Goal: Task Accomplishment & Management: Use online tool/utility

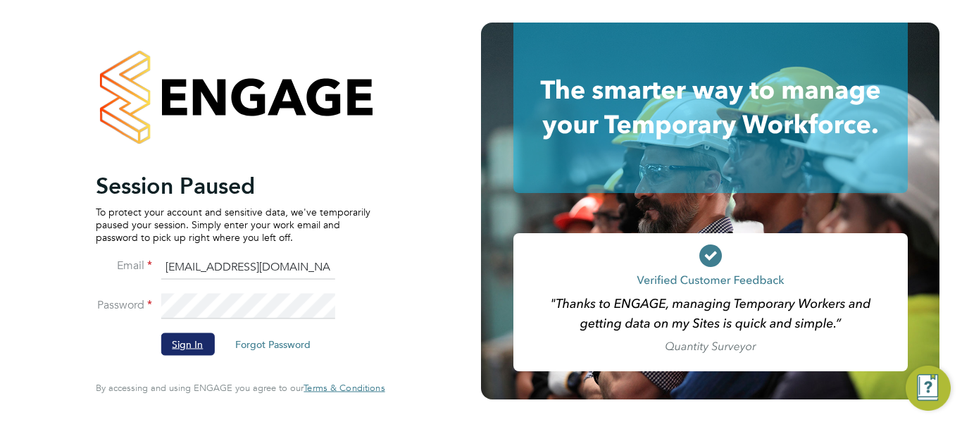
click at [206, 346] on button "Sign In" at bounding box center [188, 344] width 54 height 23
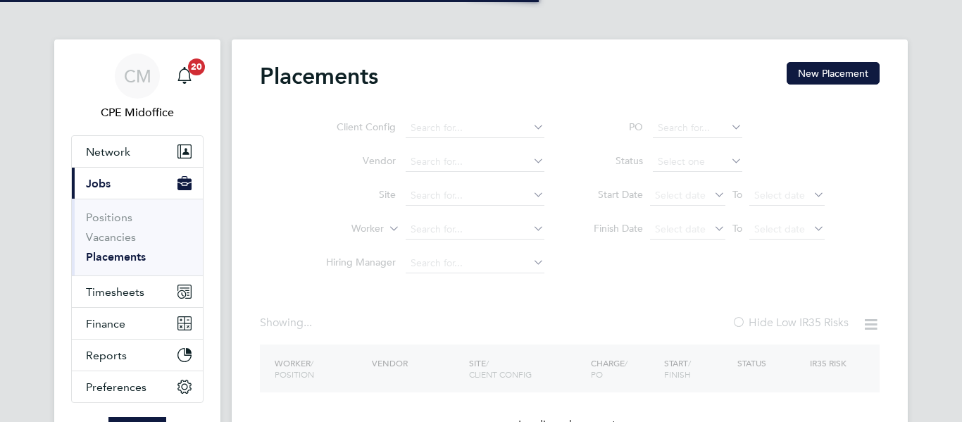
type input "[PERSON_NAME]"
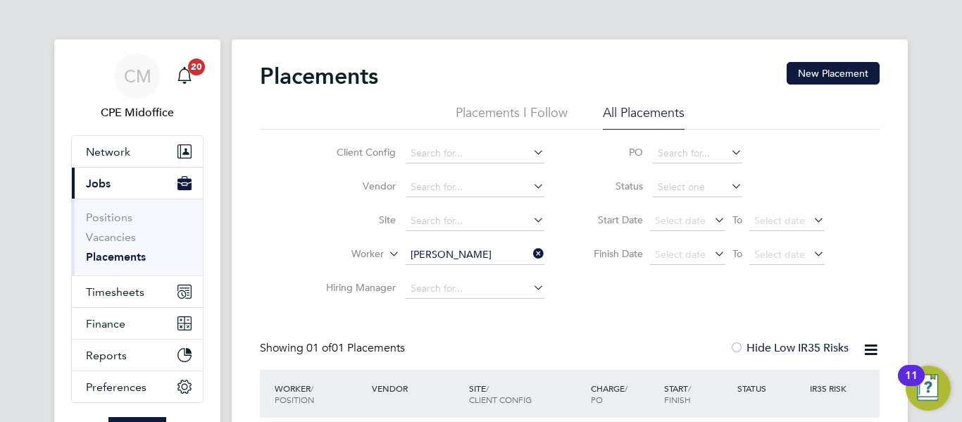
scroll to position [13, 66]
click at [132, 289] on span "Timesheets" at bounding box center [115, 291] width 58 height 13
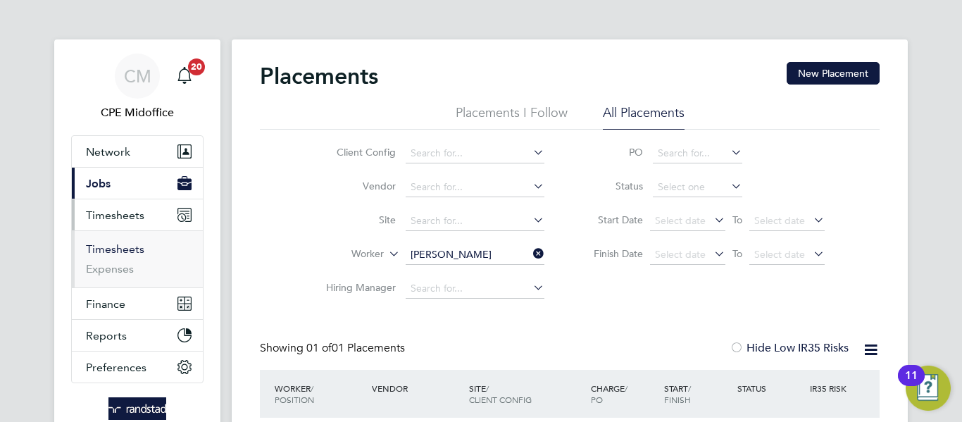
click at [120, 252] on link "Timesheets" at bounding box center [115, 248] width 58 height 13
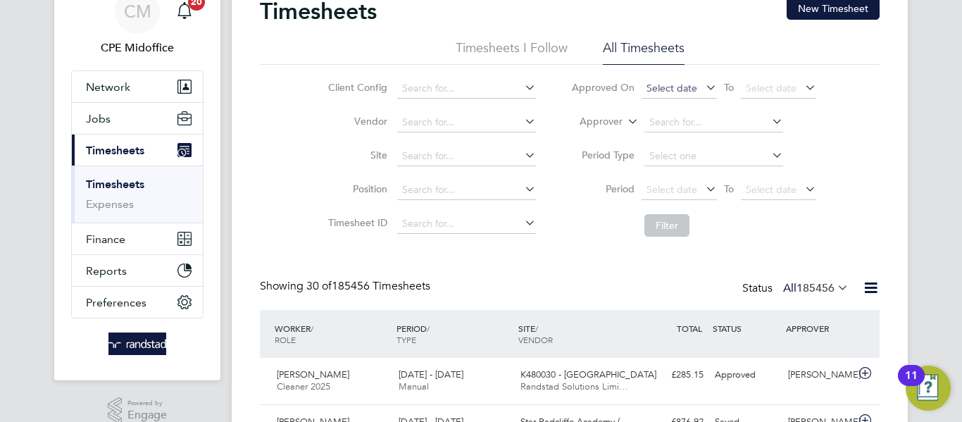
click at [676, 91] on span "Select date" at bounding box center [671, 88] width 51 height 13
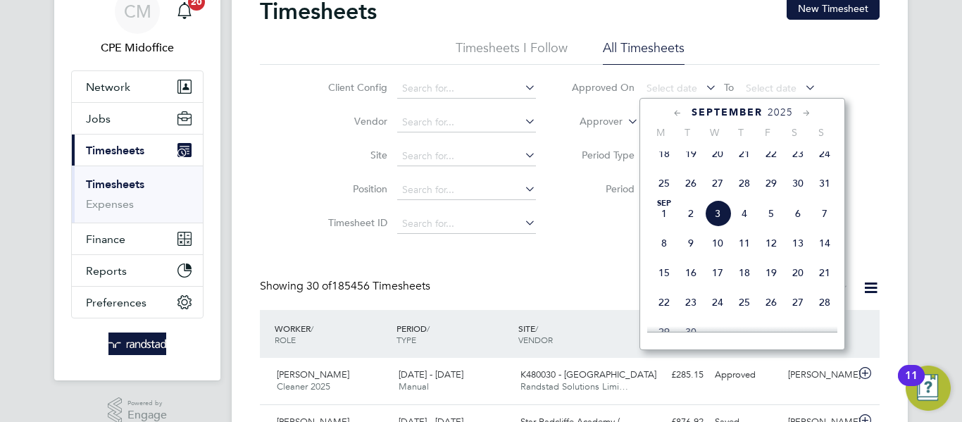
click at [769, 195] on span "29" at bounding box center [771, 183] width 27 height 27
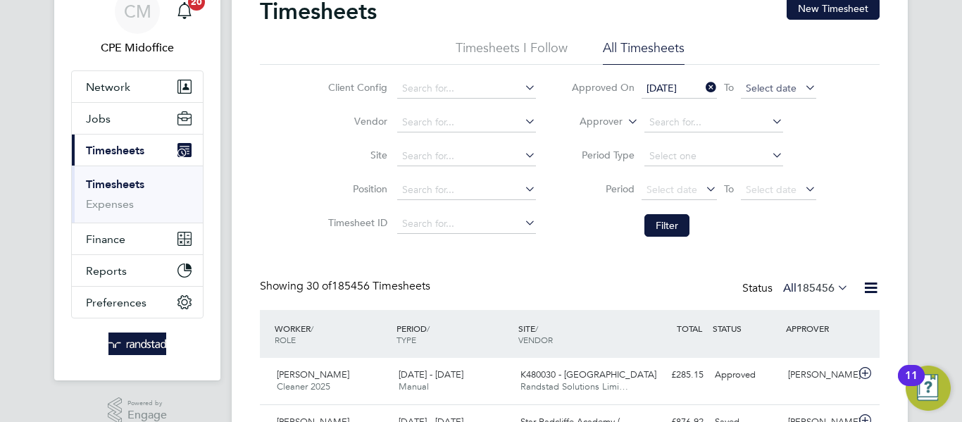
click at [756, 95] on span "Select date" at bounding box center [778, 89] width 75 height 19
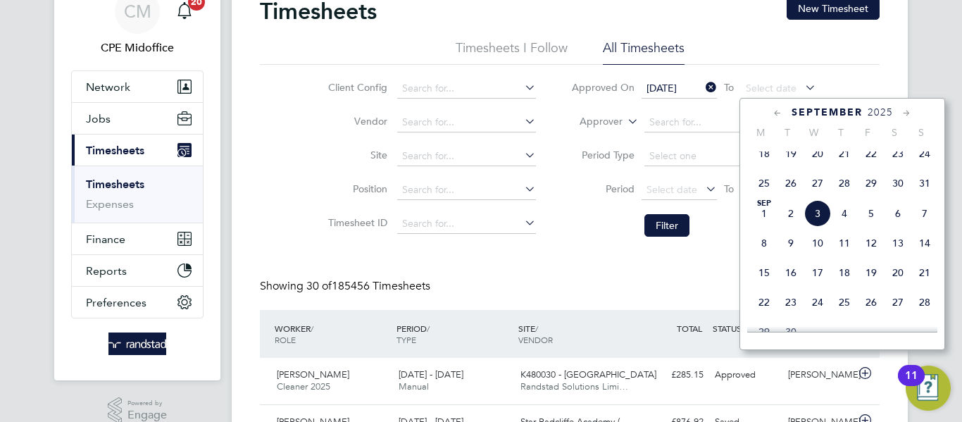
click at [812, 220] on span "3" at bounding box center [817, 213] width 27 height 27
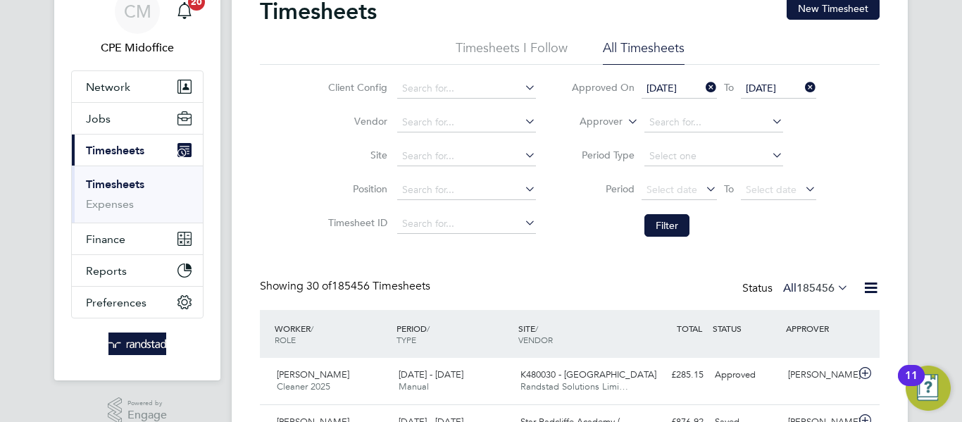
click at [802, 83] on icon at bounding box center [802, 87] width 0 height 20
click at [793, 83] on span "Select date" at bounding box center [771, 88] width 51 height 13
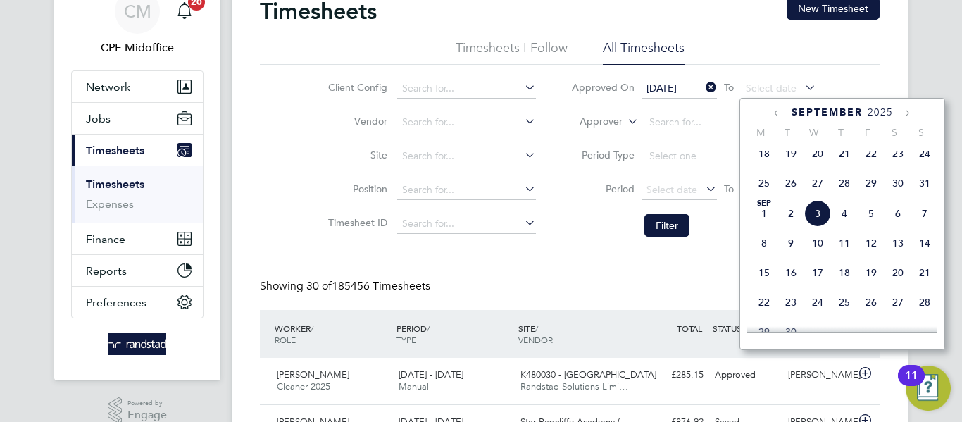
click at [794, 223] on span "2" at bounding box center [790, 213] width 27 height 27
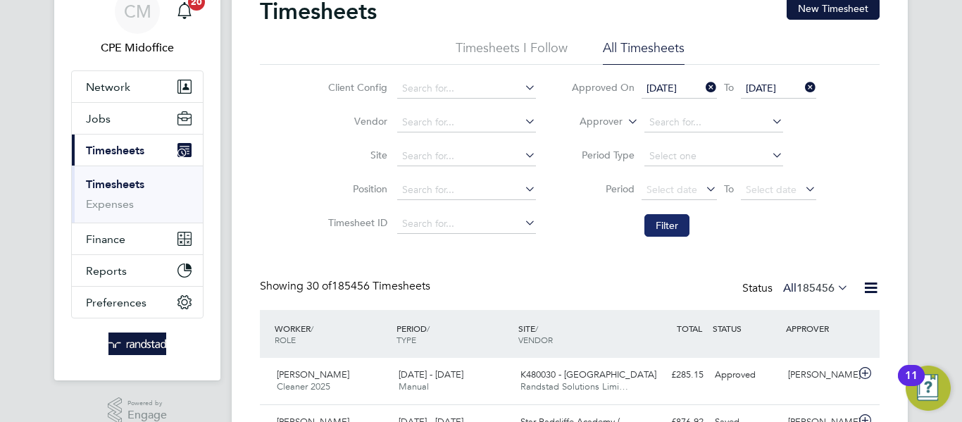
click at [672, 232] on button "Filter" at bounding box center [666, 225] width 45 height 23
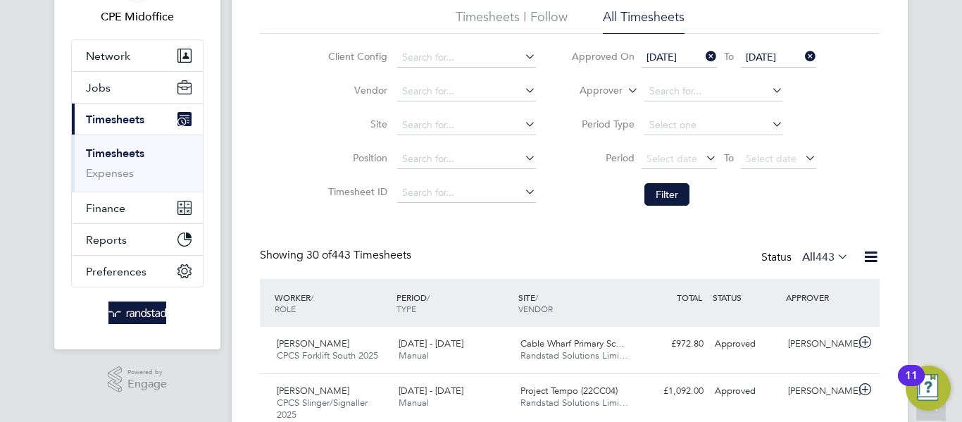
click at [820, 261] on span "443" at bounding box center [824, 257] width 19 height 14
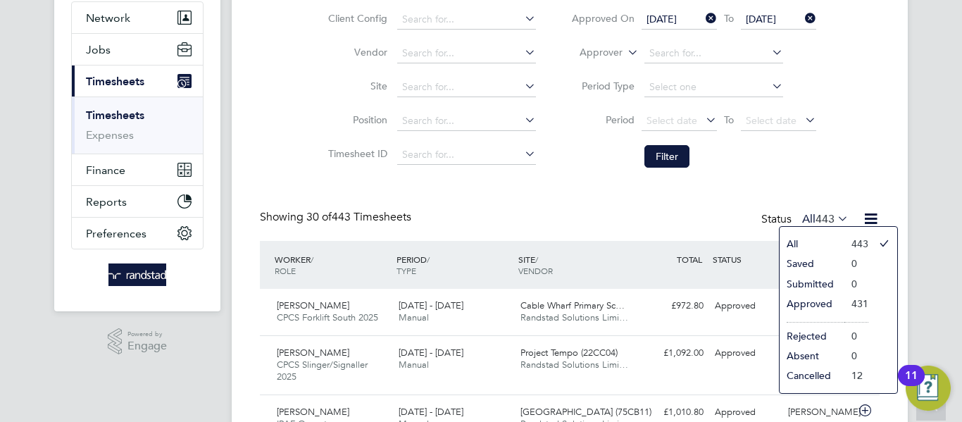
click at [820, 301] on li "Approved" at bounding box center [811, 304] width 65 height 20
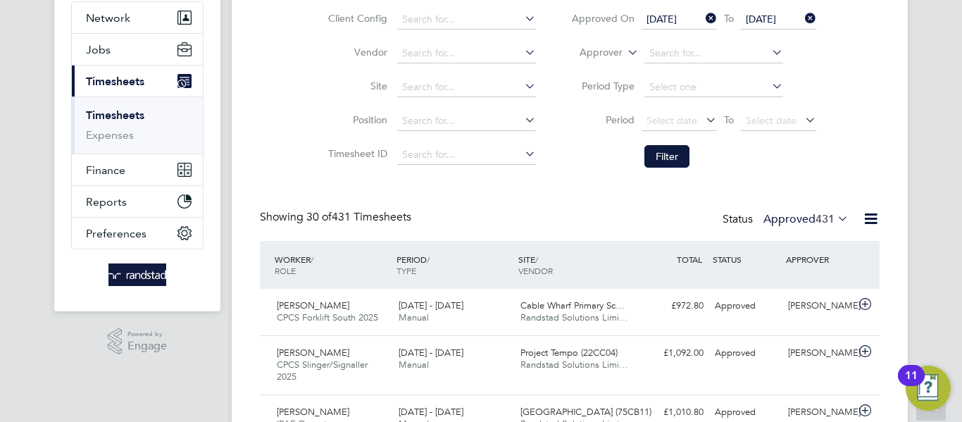
click at [877, 218] on icon at bounding box center [871, 219] width 18 height 18
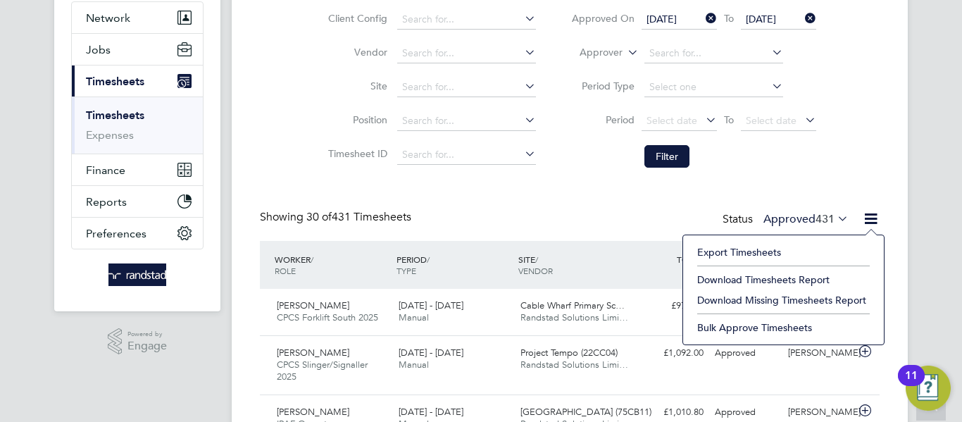
click at [791, 280] on li "Download Timesheets Report" at bounding box center [783, 280] width 187 height 20
